Goal: Complete application form

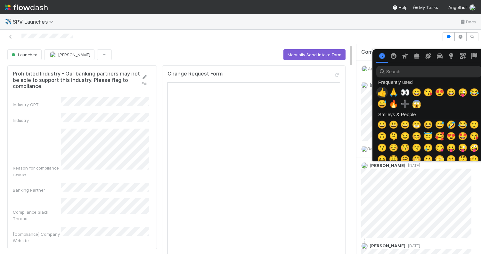
click at [384, 90] on span "👍" at bounding box center [382, 92] width 10 height 9
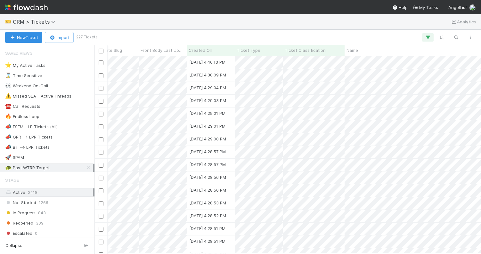
scroll to position [0, 353]
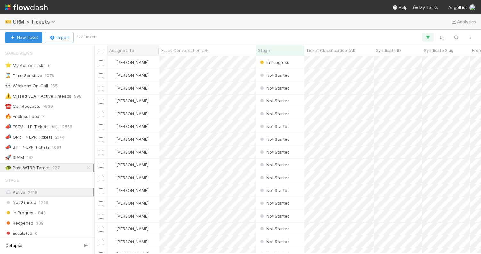
click at [130, 50] on span "Assigned To" at bounding box center [121, 50] width 25 height 6
click at [168, 36] on div "Sort A → Z Sort Z → A" at bounding box center [240, 127] width 481 height 254
click at [431, 37] on button "button" at bounding box center [428, 37] width 12 height 8
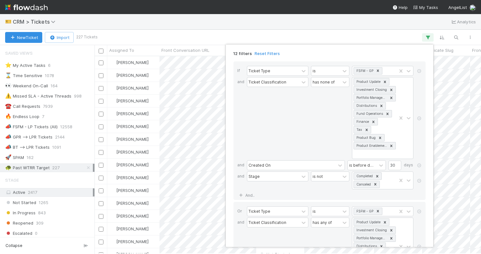
click at [383, 35] on div "12 filters Reset Filters If Ticket Type is FSFM - GP and Ticket Classification …" at bounding box center [240, 127] width 481 height 254
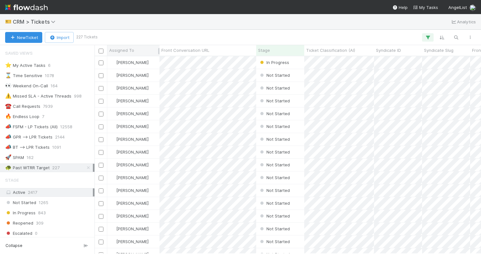
click at [122, 51] on span "Assigned To" at bounding box center [121, 50] width 25 height 6
click at [135, 62] on div "Sort A → Z" at bounding box center [146, 63] width 73 height 10
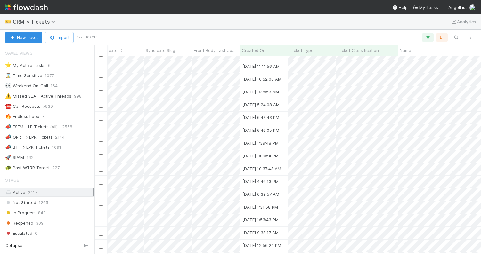
scroll to position [0, 322]
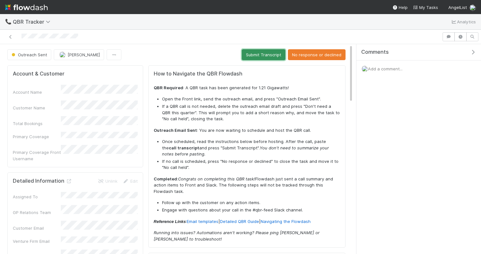
click at [252, 54] on button "Submit Transcript" at bounding box center [264, 54] width 44 height 11
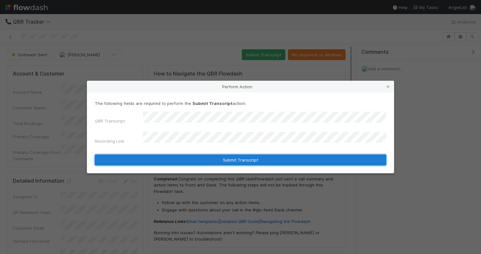
click at [216, 157] on button "Submit Transcript" at bounding box center [240, 160] width 291 height 11
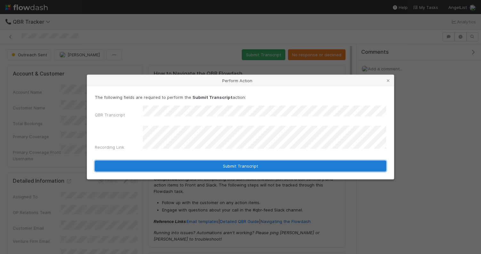
click at [212, 161] on button "Submit Transcript" at bounding box center [240, 166] width 291 height 11
